Goal: Information Seeking & Learning: Learn about a topic

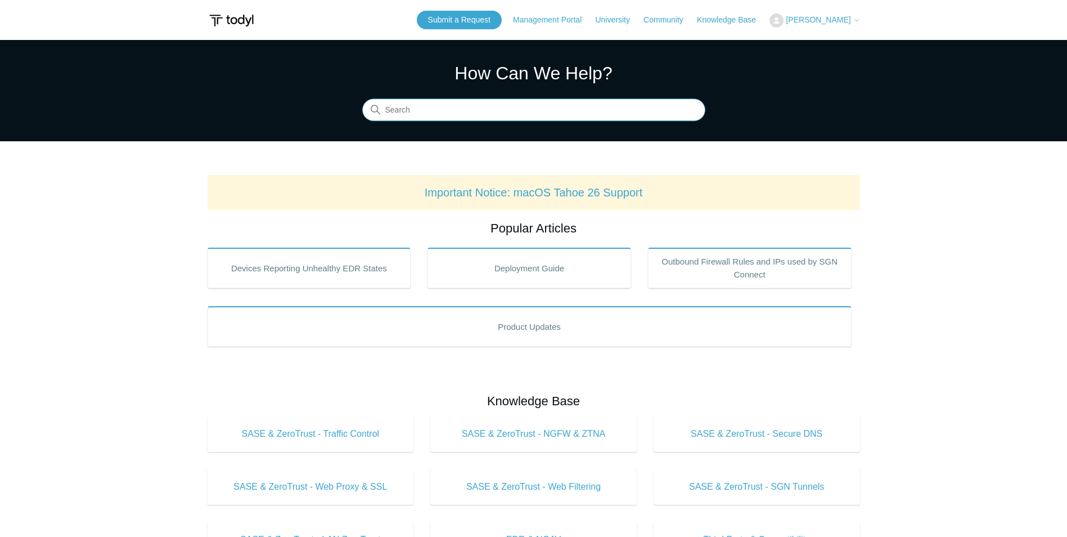
click at [470, 120] on input "Search" at bounding box center [533, 110] width 343 height 22
type input "mobile"
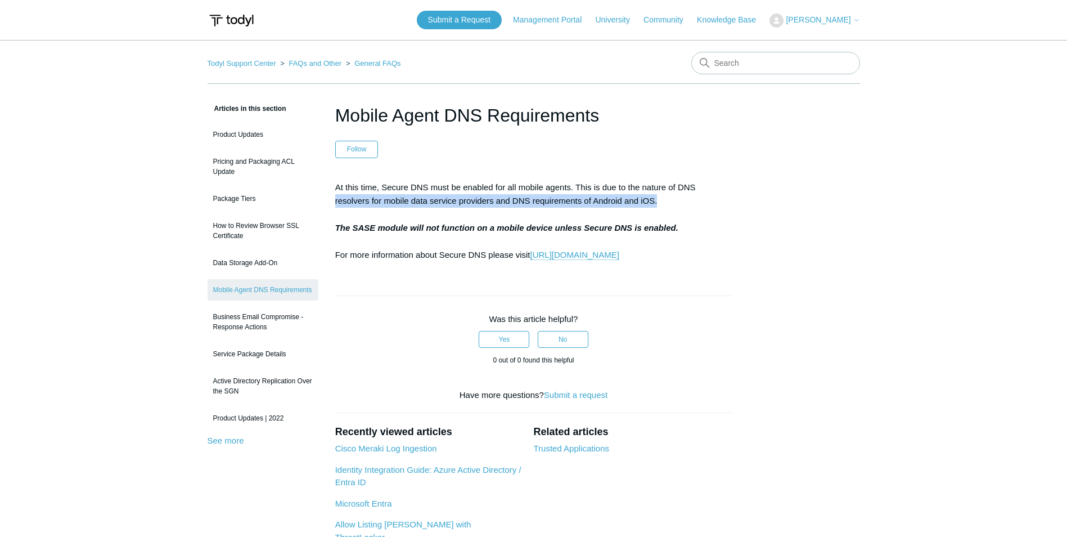
drag, startPoint x: 346, startPoint y: 203, endPoint x: 667, endPoint y: 199, distance: 320.1
click at [667, 199] on article "Mobile Agent DNS Requirements Follow Not yet followed by anyone At this time, S…" at bounding box center [533, 380] width 431 height 556
click at [659, 213] on p "At this time, Secure DNS must be enabled for all mobile agents. This is due to …" at bounding box center [533, 221] width 397 height 81
drag, startPoint x: 332, startPoint y: 232, endPoint x: 690, endPoint y: 224, distance: 357.3
click at [690, 224] on article "Mobile Agent DNS Requirements Follow Not yet followed by anyone At this time, S…" at bounding box center [533, 380] width 431 height 556
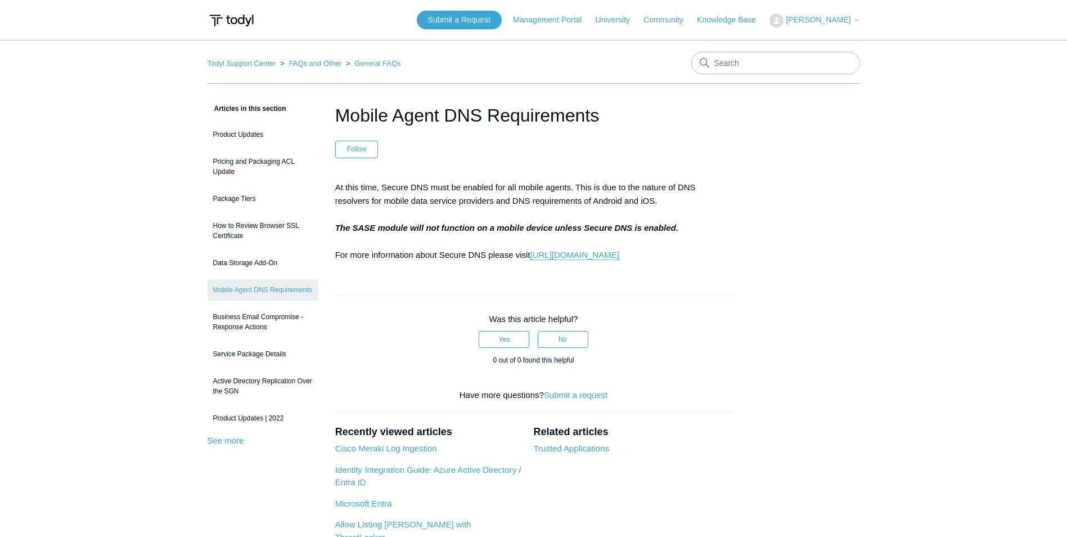
drag, startPoint x: 690, startPoint y: 224, endPoint x: 770, endPoint y: 269, distance: 91.9
click at [770, 269] on div "Articles in this section Product Updates Pricing and Packaging ACL Update Packa…" at bounding box center [534, 380] width 652 height 556
